Goal: Information Seeking & Learning: Understand process/instructions

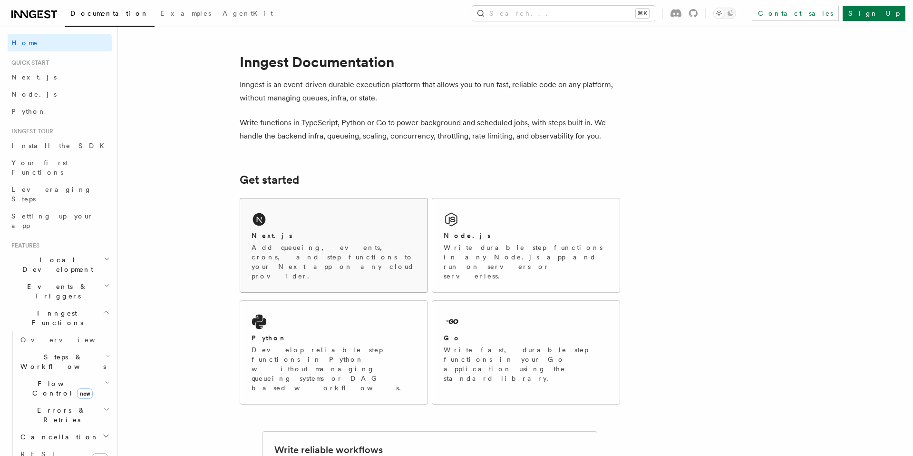
click at [306, 225] on div "Next.js Add queueing, events, crons, and step functions to your Next app on any…" at bounding box center [333, 245] width 187 height 94
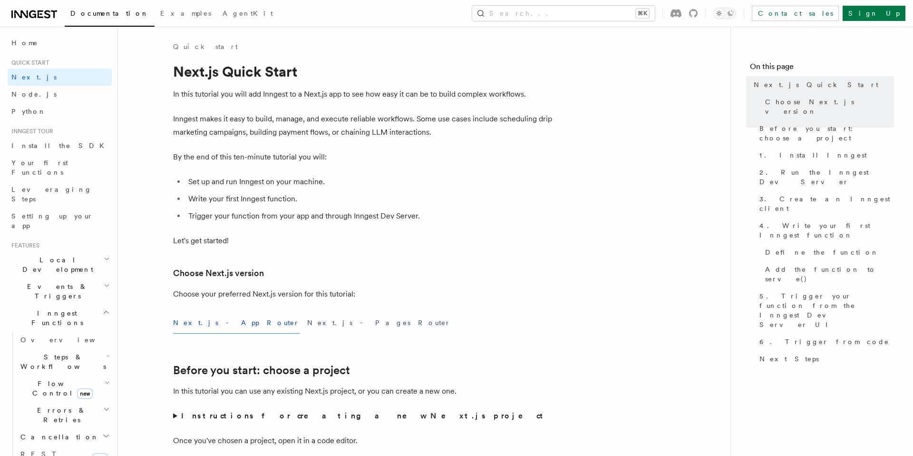
click at [211, 325] on button "Next.js - App Router" at bounding box center [236, 322] width 127 height 21
click at [212, 324] on button "Next.js - App Router" at bounding box center [236, 322] width 127 height 21
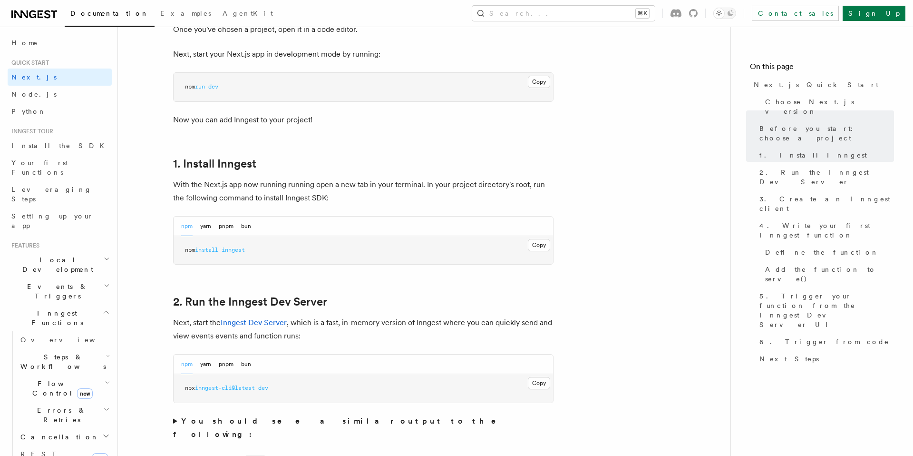
scroll to position [416, 0]
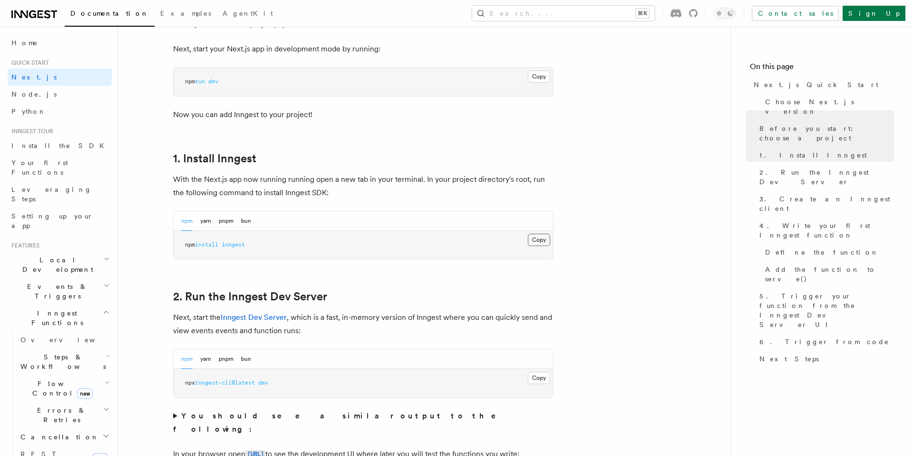
click at [539, 238] on button "Copy Copied" at bounding box center [539, 240] width 22 height 12
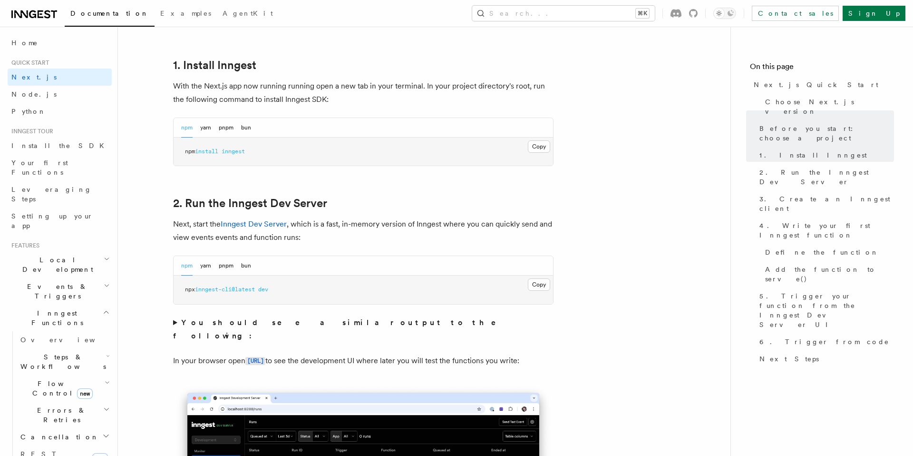
scroll to position [510, 0]
click at [543, 282] on button "Copy Copied" at bounding box center [539, 284] width 22 height 12
click at [537, 288] on button "Copy Copied" at bounding box center [539, 284] width 22 height 12
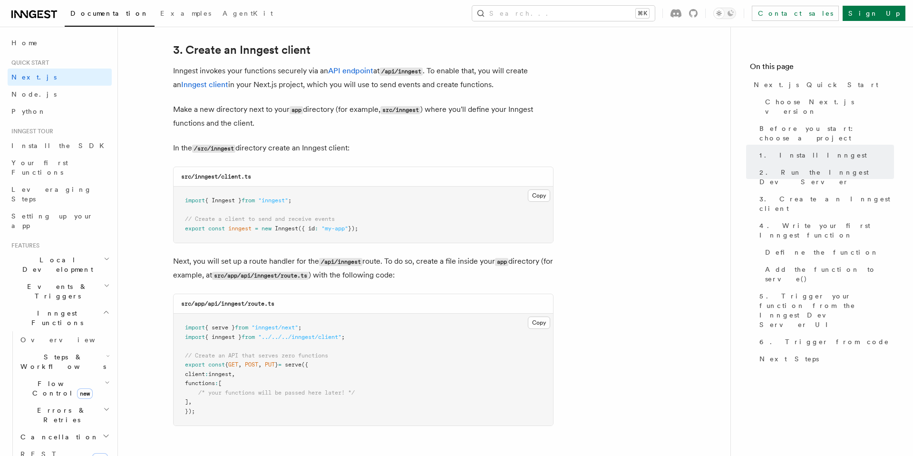
scroll to position [1127, 0]
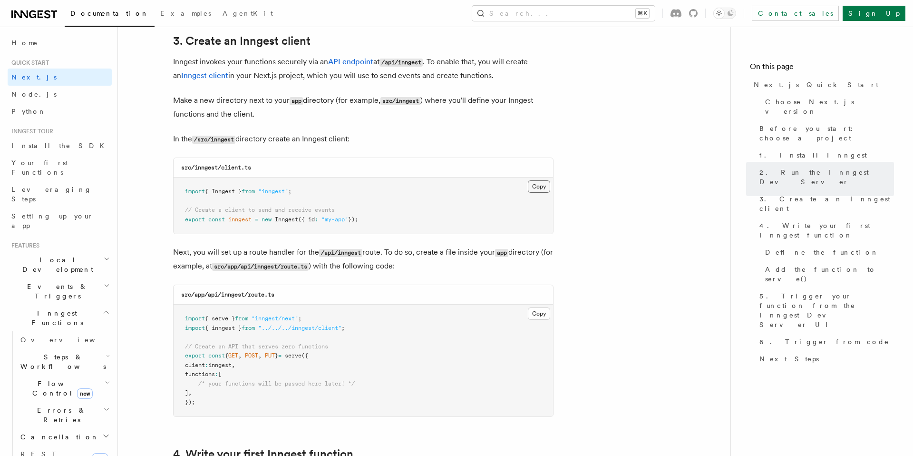
click at [534, 183] on button "Copy Copied" at bounding box center [539, 186] width 22 height 12
click at [534, 315] on button "Copy Copied" at bounding box center [539, 313] width 22 height 12
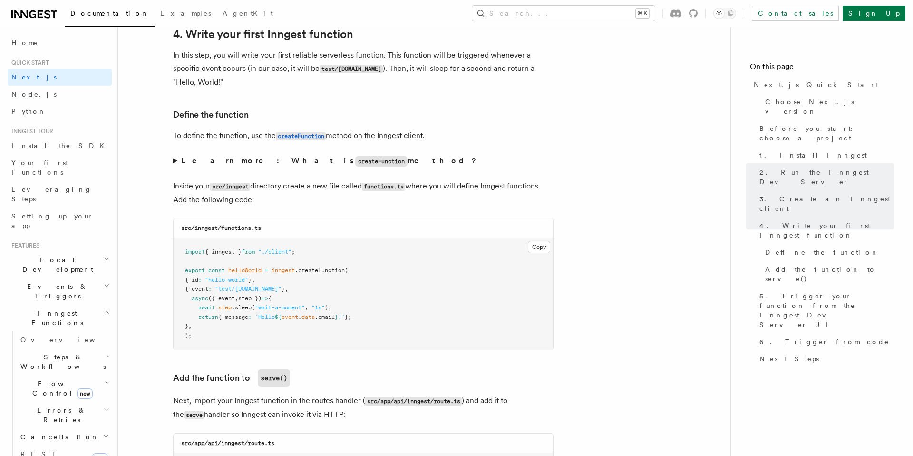
scroll to position [1569, 0]
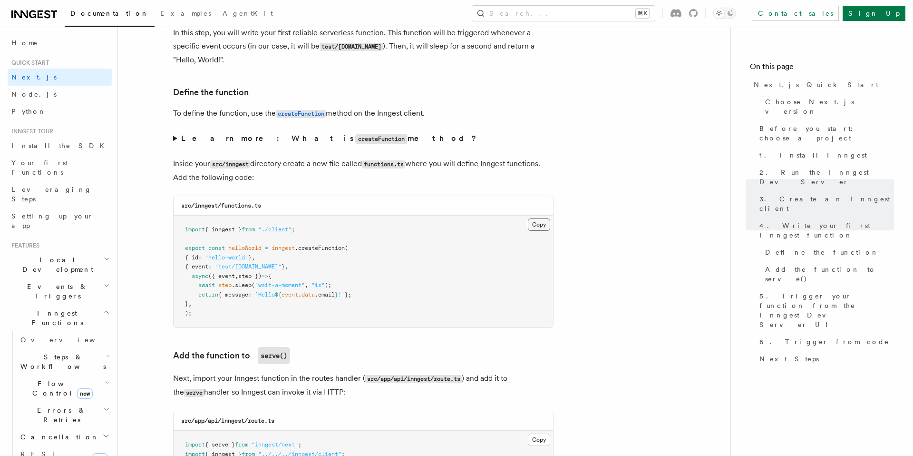
click at [540, 226] on button "Copy Copied" at bounding box center [539, 224] width 22 height 12
